Goal: Find specific page/section: Find specific page/section

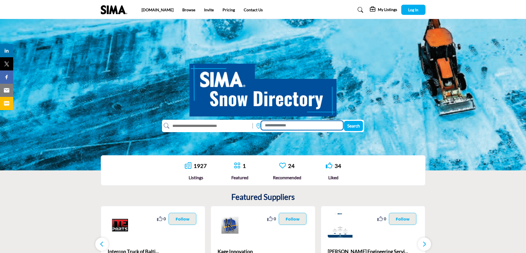
click at [281, 125] on input at bounding box center [301, 125] width 81 height 9
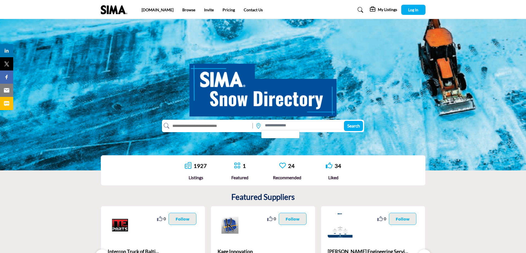
click at [212, 127] on input "text" at bounding box center [209, 125] width 81 height 9
click at [308, 125] on input at bounding box center [301, 125] width 81 height 9
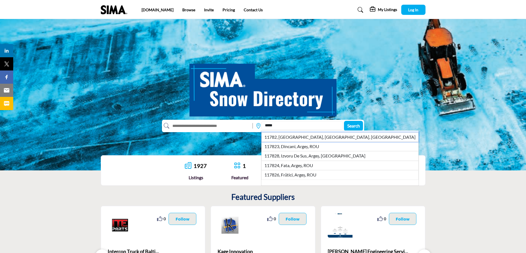
click at [309, 135] on li "11782, Sayville, NY, USA" at bounding box center [339, 136] width 157 height 9
type input "**********"
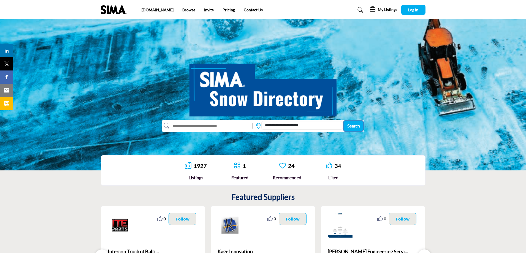
click at [359, 126] on span "Search" at bounding box center [353, 125] width 13 height 5
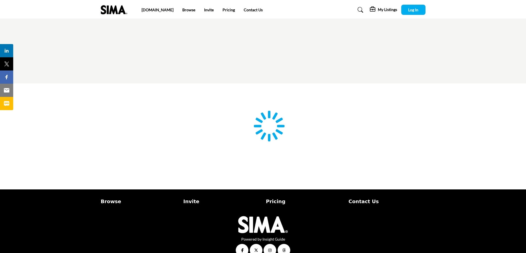
type input "**********"
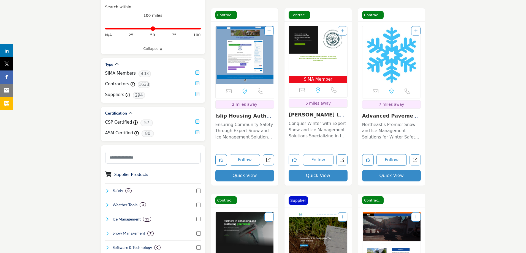
scroll to position [138, 0]
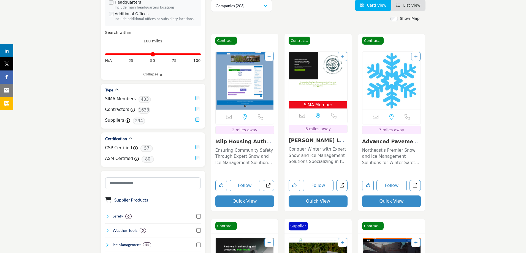
click at [328, 103] on span "SIMA Member" at bounding box center [318, 105] width 56 height 6
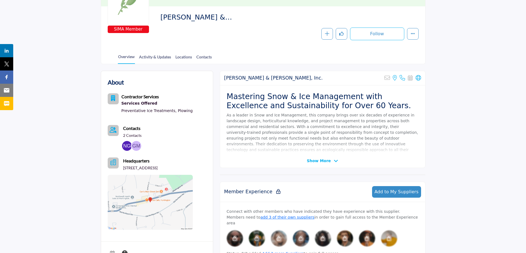
scroll to position [83, 0]
click at [326, 160] on span "Show More" at bounding box center [319, 161] width 24 height 6
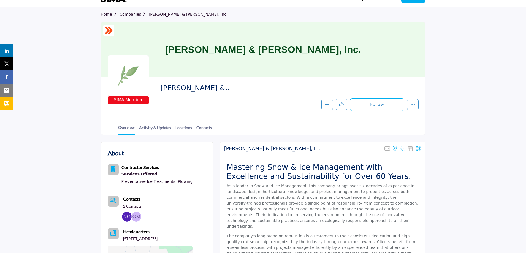
scroll to position [7, 0]
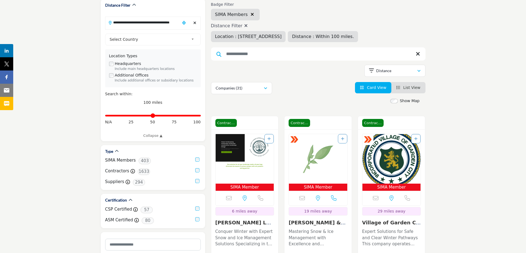
scroll to position [83, 0]
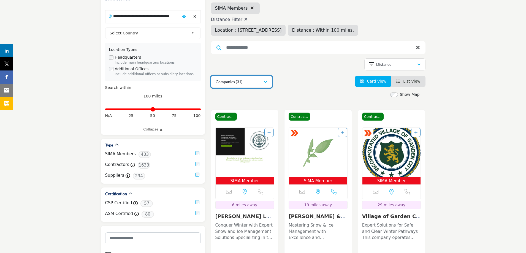
click at [268, 82] on button "Companies (31)" at bounding box center [241, 82] width 61 height 12
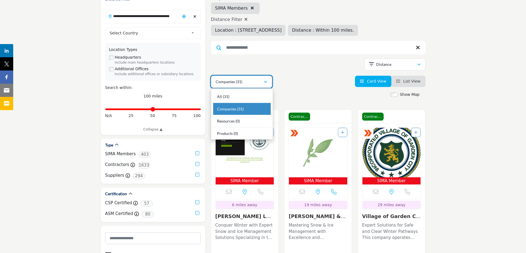
click at [268, 82] on button "Companies (31)" at bounding box center [241, 82] width 61 height 12
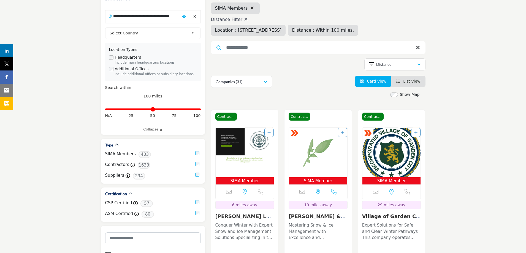
click at [409, 80] on span "List View" at bounding box center [411, 81] width 17 height 4
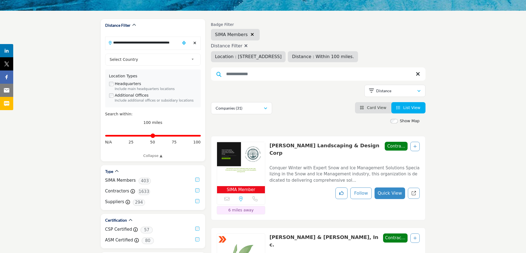
scroll to position [55, 0]
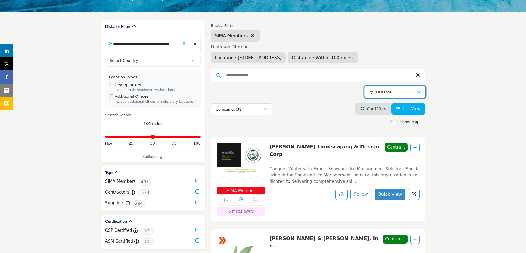
click at [396, 93] on div "Distance" at bounding box center [393, 92] width 48 height 7
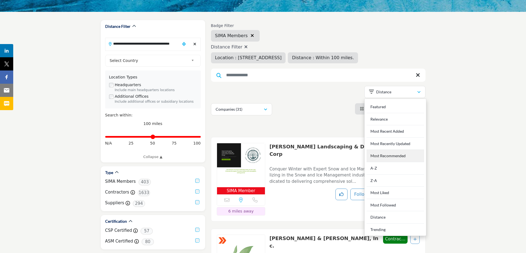
click at [386, 160] on Recommended "Most Recommended" at bounding box center [395, 156] width 58 height 12
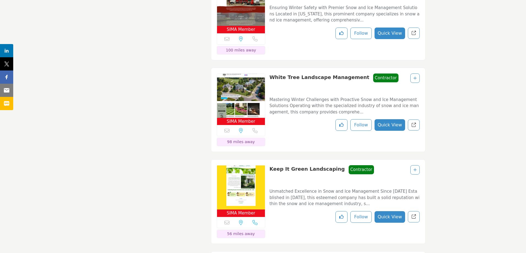
scroll to position [2147, 0]
